Goal: Information Seeking & Learning: Learn about a topic

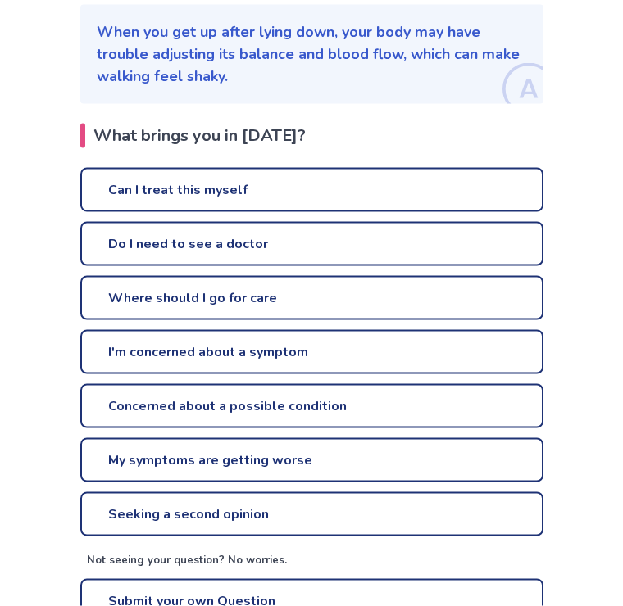
scroll to position [247, 0]
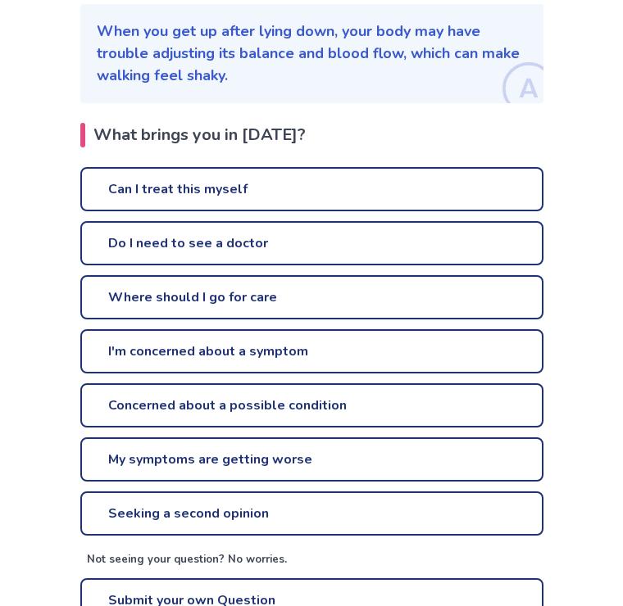
click at [511, 183] on link "Can I treat this myself" at bounding box center [311, 189] width 463 height 44
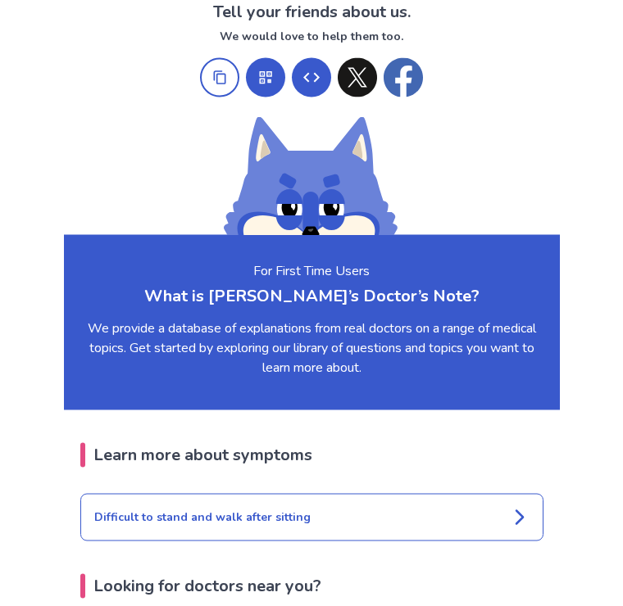
scroll to position [1347, 0]
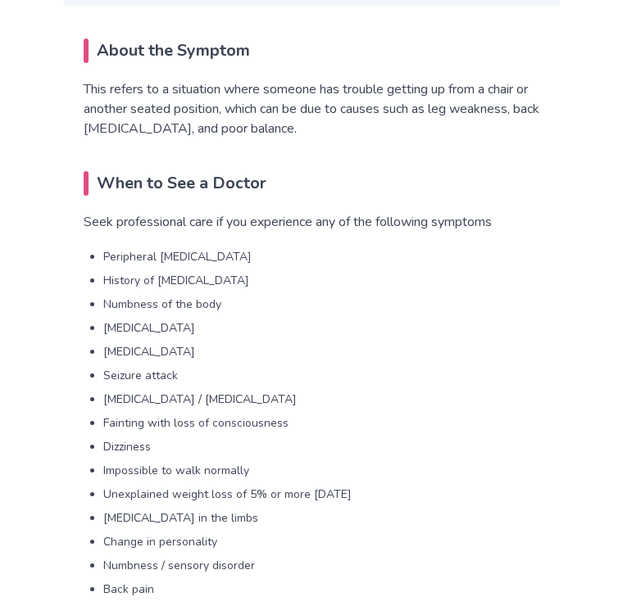
click at [280, 265] on ul "Peripheral [MEDICAL_DATA] History of [MEDICAL_DATA] Numbness of the body [MEDIC…" at bounding box center [321, 423] width 437 height 350
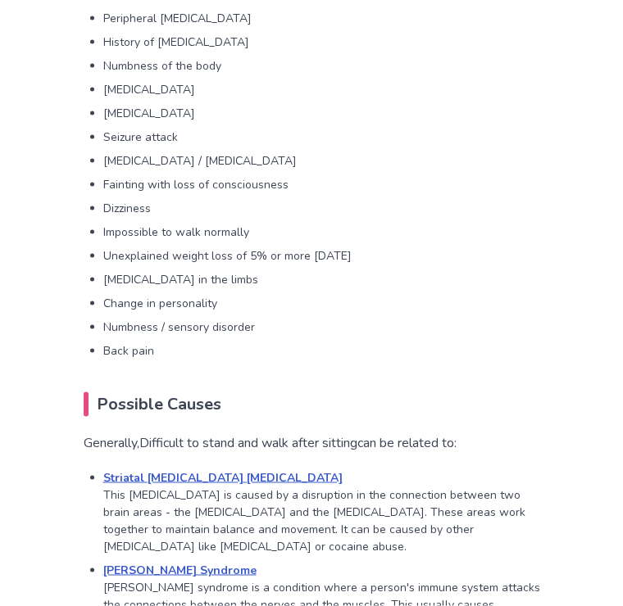
scroll to position [1321, 0]
